Goal: Task Accomplishment & Management: Use online tool/utility

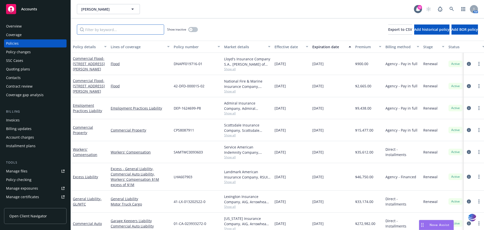
click at [102, 28] on input "Filter by keyword..." at bounding box center [120, 29] width 87 height 10
click at [90, 59] on link "Commercial Flood - 640 Talmage Rd Ukiah, CA 95482 - Building 2" at bounding box center [89, 63] width 32 height 15
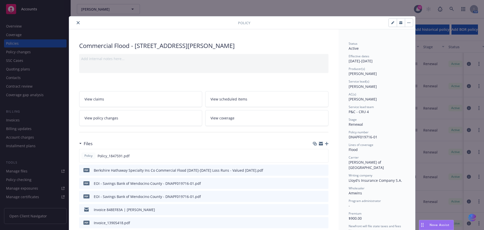
click at [326, 144] on icon "button" at bounding box center [327, 144] width 4 height 4
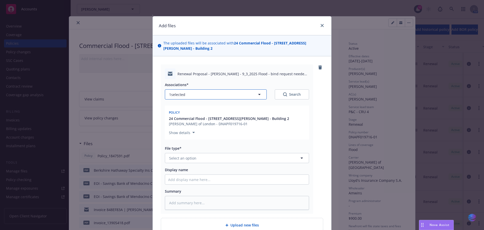
click at [259, 94] on icon "button" at bounding box center [260, 94] width 6 height 6
type textarea "x"
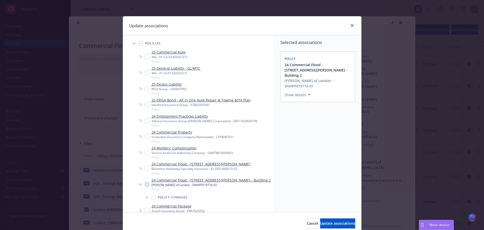
click at [146, 168] on input "Tree Example" at bounding box center [147, 168] width 5 height 5
checkbox input "true"
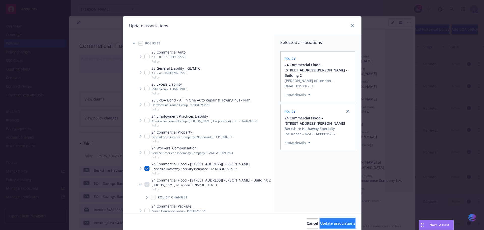
click at [320, 224] on span "Update associations" at bounding box center [337, 223] width 35 height 5
type textarea "x"
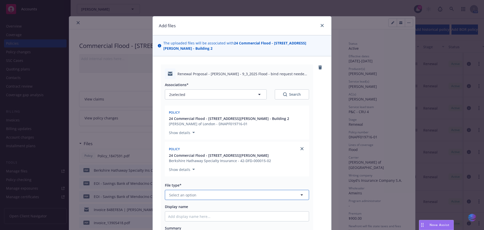
click at [301, 195] on icon "button" at bounding box center [302, 194] width 3 height 1
type input "prop"
click at [179, 211] on span "Proposal" at bounding box center [177, 208] width 15 height 5
click at [190, 216] on input "Display name" at bounding box center [237, 216] width 144 height 10
type textarea "x"
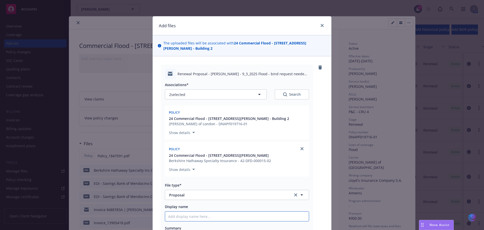
type input "2"
type textarea "x"
type input "20"
type textarea "x"
type input "202"
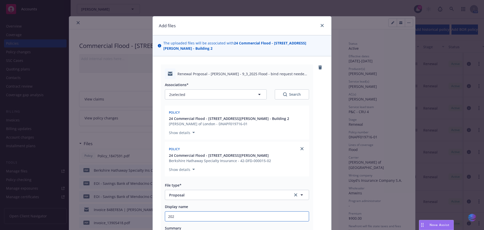
type textarea "x"
type input "2025"
type textarea "x"
type input "2025"
type textarea "x"
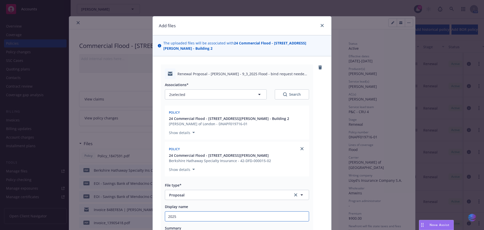
type input "2025 0"
type textarea "x"
type input "2025 09"
type textarea "x"
type input "2025 09"
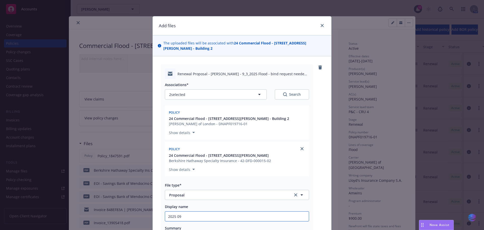
type textarea "x"
type input "2025 09 F"
type textarea "x"
type input "2025 09 FL"
type textarea "x"
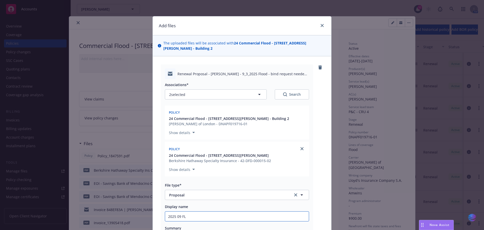
type input "2025 09 FLO"
type textarea "x"
type input "2025 09 FLOO"
type textarea "x"
type input "2025 09 FLOOD"
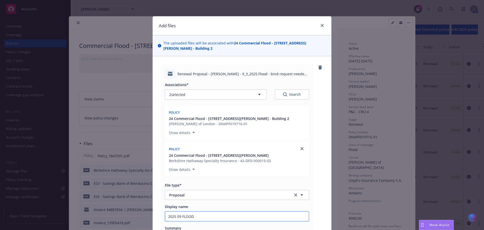
type textarea "x"
type input "2025 09 FLOOD"
type textarea "x"
type input "2025 09 FLOOD b"
type textarea "x"
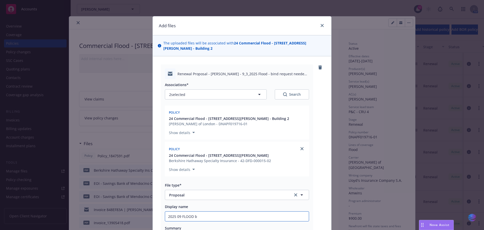
type input "2025 09 FLOOD bo"
type textarea "x"
type input "2025 09 FLOOD bot"
type textarea "x"
type input "2025 09 FLOOD both"
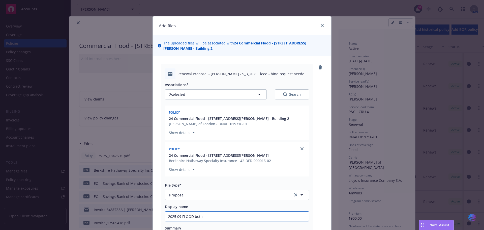
type textarea "x"
type input "2025 09 FLOOD both"
type textarea "x"
type input "2025 09 FLOOD both f"
type textarea "x"
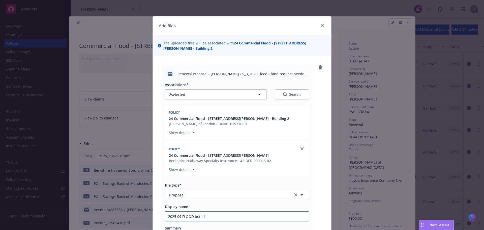
type input "2025 09 FLOOD both fl"
type textarea "x"
type input "2025 09 FLOOD both flo"
type textarea "x"
type input "2025 09 FLOOD both floo"
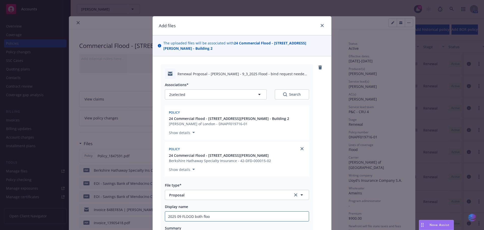
type textarea "x"
type input "2025 09 FLOOD both flood"
type textarea "x"
type input "2025 09 FLOOD both flood"
type textarea "x"
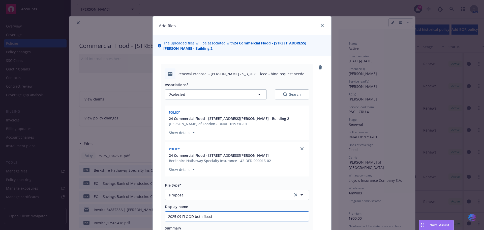
type input "2025 09 FLOOD both flood p"
type textarea "x"
type input "2025 09 FLOOD both flood po"
type textarea "x"
type input "2025 09 FLOOD both flood pol"
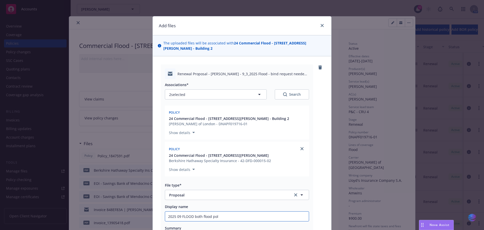
type textarea "x"
type input "2025 09 FLOOD both flood poli"
type textarea "x"
type input "2025 09 FLOOD both flood polic"
type textarea "x"
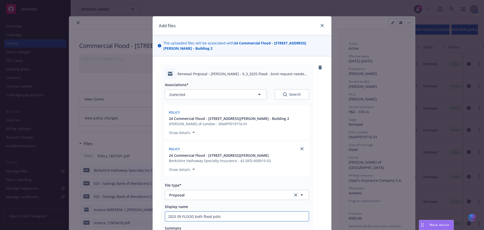
type input "2025 09 FLOOD both flood polici"
type textarea "x"
type input "2025 09 FLOOD both flood policie"
type textarea "x"
type input "2025 09 FLOOD both flood policies"
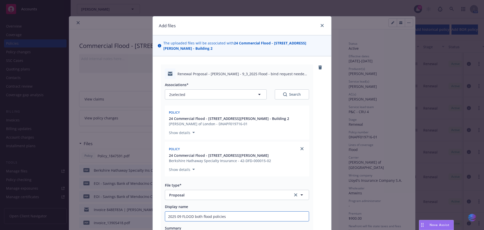
type textarea "x"
type input "2025 09 FLOOD both flood policies"
type textarea "x"
type input "2025 09 FLOOD both flood policies b"
type textarea "x"
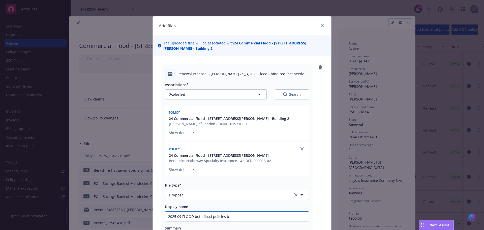
type input "2025 09 FLOOD both flood policies"
type textarea "x"
type input "2025 09 FLOOD both flood policies p"
type textarea "x"
type input "2025 09 FLOOD both flood policies pr"
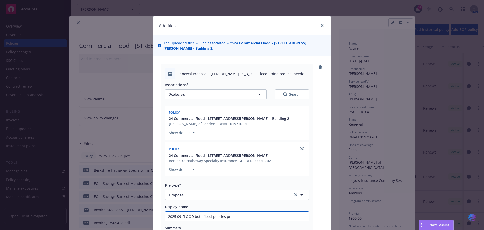
type textarea "x"
type input "2025 09 FLOOD both flood policies pro"
type textarea "x"
type input "2025 09 FLOOD both flood policies prop"
type textarea "x"
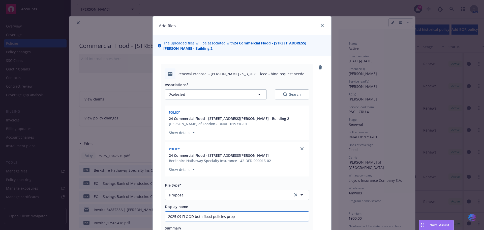
type input "2025 09 FLOOD both flood policies propo"
type textarea "x"
type input "2025 09 FLOOD both flood policies propos"
type textarea "x"
type input "2025 09 FLOOD both flood policies proposa"
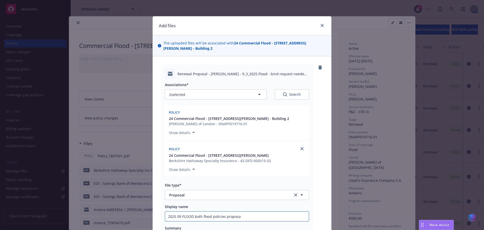
type textarea "x"
type input "2025 09 FLOOD both flood policies propos"
type textarea "x"
type input "2025 09 FLOOD both flood policies propose"
type textarea "x"
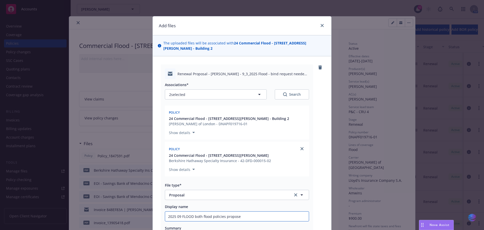
type input "2025 09 FLOOD both flood policies proposed"
type textarea "x"
type input "2025 09 FLOOD both flood policies proposed"
type textarea "x"
type input "2025 09 FLOOD both flood policies proposed t"
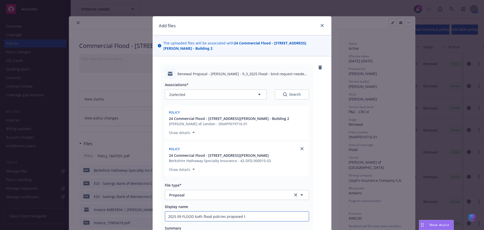
type textarea "x"
type input "2025 09 FLOOD both flood policies proposed to"
type textarea "x"
type input "2025 09 FLOOD both flood policies proposed to"
type textarea "x"
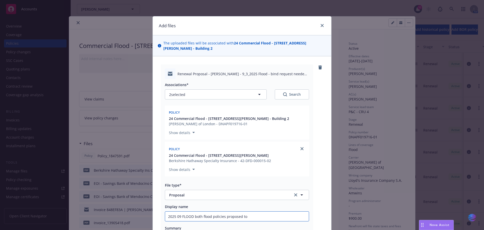
type input "2025 09 FLOOD both flood policies proposed to i"
type textarea "x"
type input "2025 09 FLOOD both flood policies proposed to in"
type textarea "x"
type input "2025 09 FLOOD both flood policies proposed to ins"
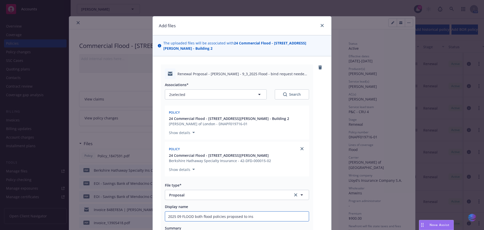
type textarea "x"
type input "2025 09 FLOOD both flood policies proposed to insu"
type textarea "x"
type input "2025 09 FLOOD both flood policies proposed to insur"
type textarea "x"
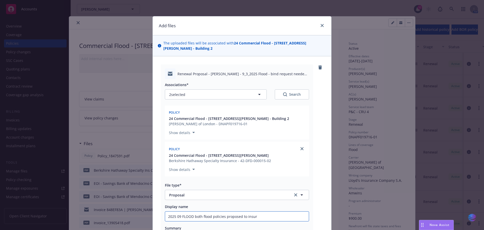
type input "2025 09 FLOOD both flood policies proposed to insure"
type textarea "x"
drag, startPoint x: 165, startPoint y: 215, endPoint x: 300, endPoint y: 207, distance: 135.0
click at [300, 207] on div "Display name 2025 09 FLOOD both flood policies proposed to insured" at bounding box center [237, 212] width 144 height 17
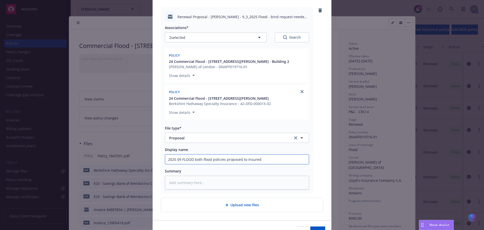
scroll to position [64, 0]
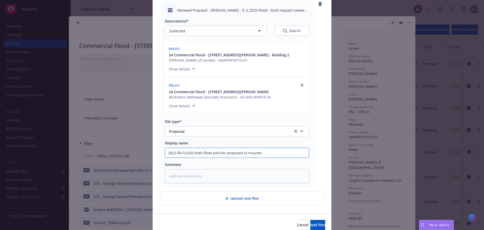
type input "2025 09 FLOOD both flood policies proposed to insured"
click at [188, 176] on textarea at bounding box center [237, 176] width 144 height 14
paste textarea "2025 09 FLOOD both flood policies proposed to insured"
type textarea "x"
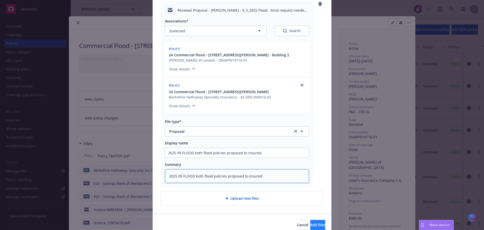
type textarea "2025 09 FLOOD both flood policies proposed to insured"
click at [311, 223] on span "Add files" at bounding box center [318, 224] width 15 height 5
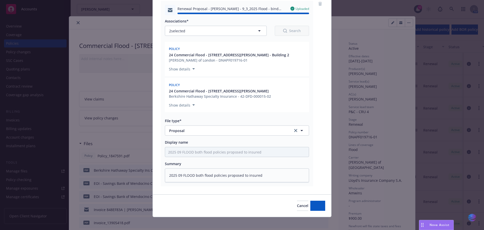
type textarea "x"
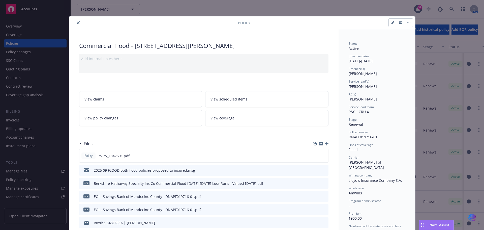
click at [77, 21] on icon "close" at bounding box center [78, 22] width 3 height 3
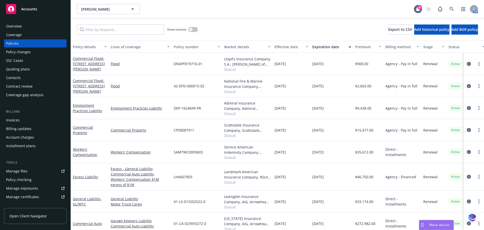
click at [23, 69] on div "Quoting plans" at bounding box center [18, 69] width 24 height 8
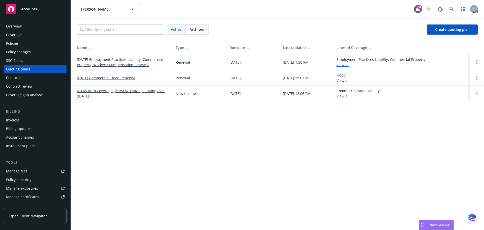
click at [124, 79] on link "09/03/25 Commercial Flood Renewal" at bounding box center [106, 77] width 58 height 5
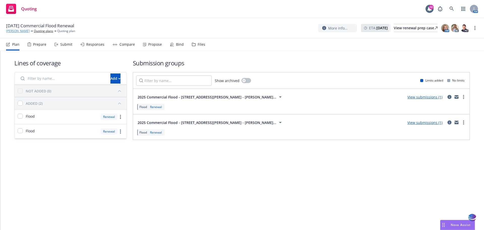
click at [26, 32] on link "[PERSON_NAME]" at bounding box center [18, 31] width 24 height 5
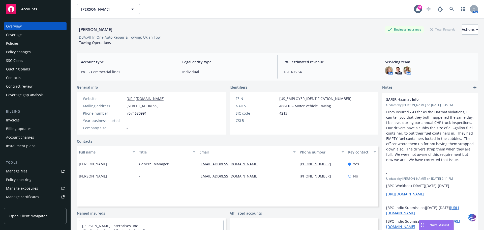
click at [25, 170] on div "Manage files" at bounding box center [16, 171] width 21 height 8
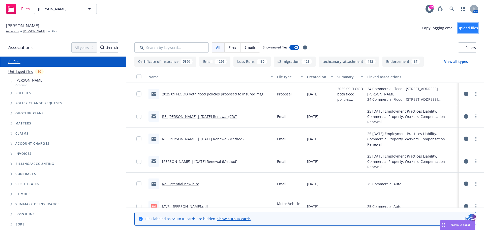
click at [458, 27] on button "Upload files" at bounding box center [468, 28] width 20 height 10
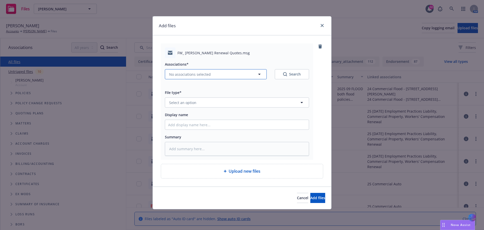
click at [259, 75] on icon "button" at bounding box center [260, 74] width 6 height 6
type textarea "x"
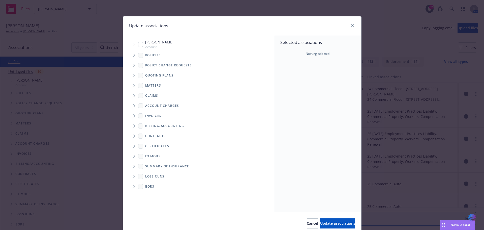
click at [133, 76] on icon "Tree Example" at bounding box center [134, 75] width 2 height 3
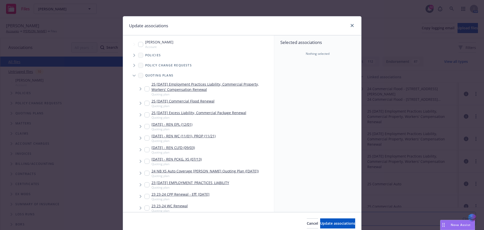
click at [146, 103] on input "Tree Example" at bounding box center [147, 103] width 5 height 5
checkbox input "true"
click at [320, 222] on span "Update associations" at bounding box center [337, 223] width 35 height 5
type textarea "x"
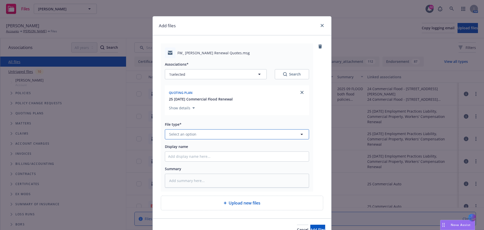
click at [302, 135] on icon "button" at bounding box center [302, 134] width 6 height 6
type input "quote"
click at [228, 119] on div "Quote received" at bounding box center [237, 120] width 138 height 7
click at [179, 160] on input "Display name" at bounding box center [237, 157] width 144 height 10
type textarea "x"
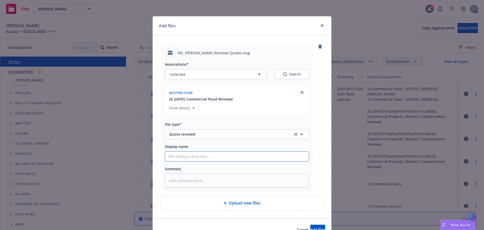
type input "2"
type textarea "x"
type input "20"
type textarea "x"
type input "202"
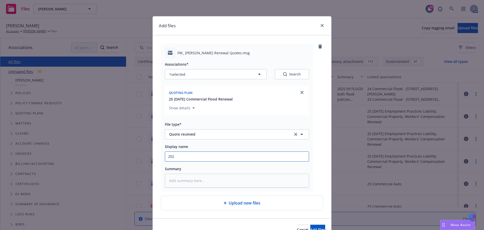
type textarea "x"
type input "2025"
type textarea "x"
type input "2025"
type textarea "x"
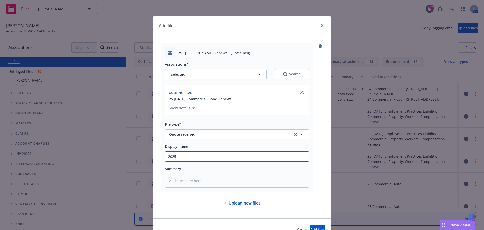
type input "2025 0"
type textarea "x"
type input "2025 09"
type textarea "x"
type input "2025 09"
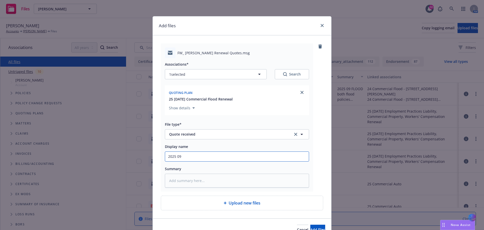
type textarea "x"
type input "2025 09 F"
type textarea "x"
type input "2025 09 FL"
type textarea "x"
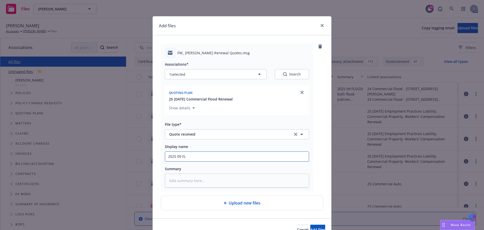
type input "2025 09 FLO"
type textarea "x"
type input "2025 09 FLOO"
type textarea "x"
type input "2025 09 FLOOD"
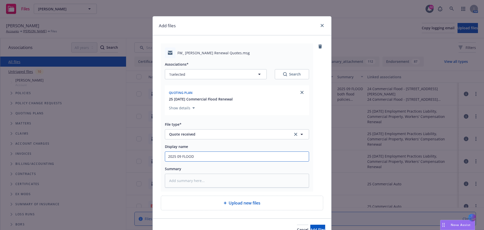
type textarea "x"
type input "2025 09 FLOOD"
type textarea "x"
type input "2025 09 FLOOD 2"
type textarea "x"
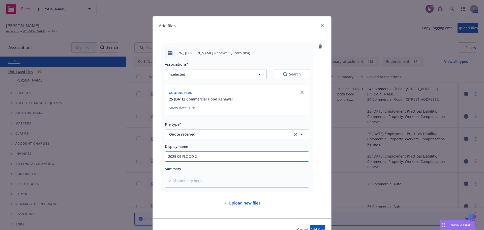
type input "2025 09 FLOOD 2"
type textarea "x"
type input "2025 09 FLOOD 2 q"
type textarea "x"
type input "2025 09 FLOOD 2 qu"
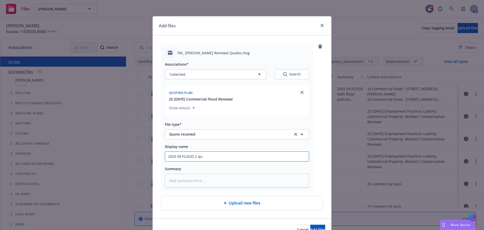
type textarea "x"
type input "2025 09 FLOOD 2 quo"
type textarea "x"
type input "2025 09 FLOOD 2 quot"
type textarea "x"
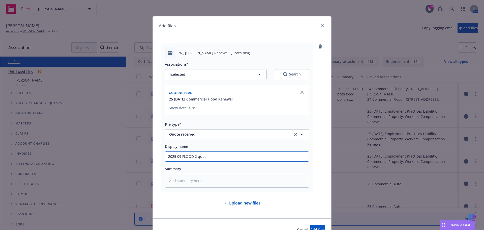
type input "2025 09 FLOOD 2 quote"
type textarea "x"
type input "2025 09 FLOOD 2 quotes"
type textarea "x"
type input "2025 09 FLOOD 2 quotes"
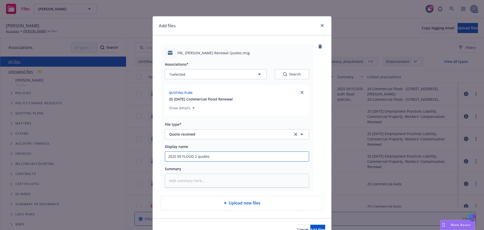
type textarea "x"
type input "2025 09 FLOOD 2 quotes r"
type textarea "x"
type input "2025 09 FLOOD 2 quotes re"
type textarea "x"
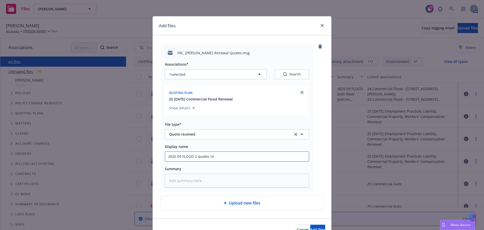
type input "2025 09 FLOOD 2 quotes rec"
type textarea "x"
type input "2025 09 FLOOD 2 quotes rece"
type textarea "x"
type input "2025 09 FLOOD 2 quotes recei"
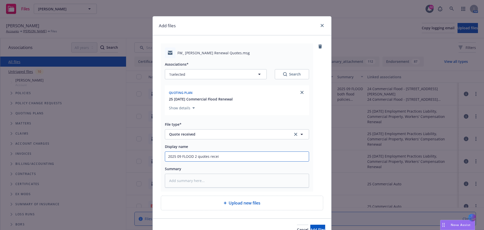
type textarea "x"
type input "2025 09 FLOOD 2 quotes receiv"
type textarea "x"
type input "2025 09 FLOOD 2 quotes receive"
type textarea "x"
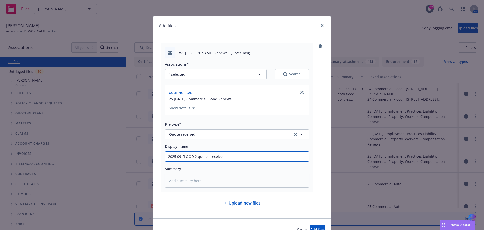
type input "2025 09 FLOOD 2 quotes received"
type textarea "x"
type input "2025 09 FLOOD 2 quotes received"
type textarea "x"
type input "2025 09 FLOOD 2 quotes received f"
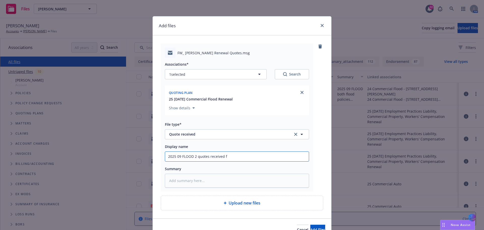
type textarea "x"
type input "2025 09 FLOOD 2 quotes received fr"
type textarea "x"
type input "2025 09 FLOOD 2 quotes received fro"
type textarea "x"
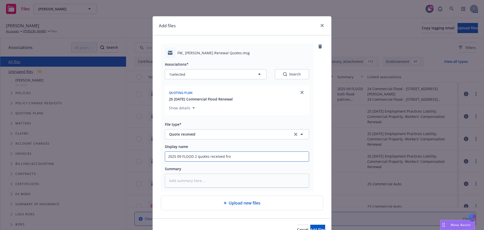
type input "2025 09 FLOOD 2 quotes received from"
type textarea "x"
type input "2025 09 FLOOD 2 quotes received from"
type textarea "x"
type input "2025 09 FLOOD 2 quotes received from A"
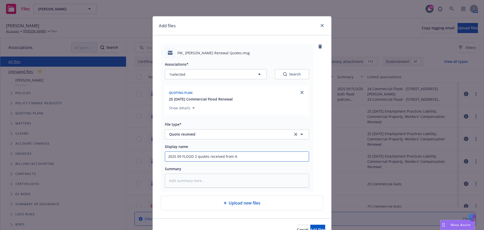
type textarea "x"
type input "2025 09 FLOOD 2 quotes received from Am"
type textarea "x"
type input "2025 09 FLOOD 2 quotes received from Amw"
type textarea "x"
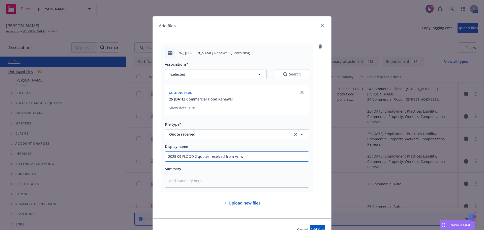
type input "2025 09 FLOOD 2 quotes received from Amwi"
type textarea "x"
type input "2025 09 FLOOD 2 quotes received from Amwin"
type textarea "x"
drag, startPoint x: 168, startPoint y: 155, endPoint x: 252, endPoint y: 156, distance: 83.8
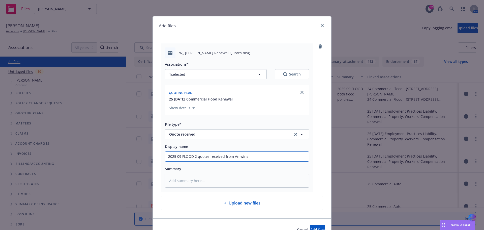
click at [252, 156] on input "2025 09 FLOOD 2 quotes received from Amwins" at bounding box center [237, 157] width 144 height 10
type input "2025 09 FLOOD 2 quotes received from Amwins"
click at [172, 182] on textarea at bounding box center [237, 181] width 144 height 14
paste textarea "025 09 FLOOD 2 quotes received from Amwins"
type textarea "x"
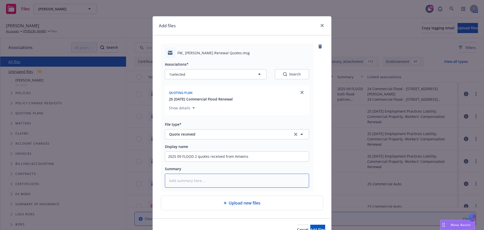
type textarea "025 09 FLOOD 2 quotes received from Amwins"
click at [236, 179] on textarea "025 09 FLOOD 2 quotes received from Amwins" at bounding box center [237, 181] width 144 height 14
type textarea "x"
type textarea "025 09 FLOOD 2 quotes received from Amins"
type textarea "x"
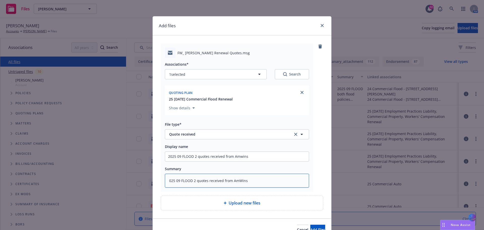
type textarea "025 09 FLOOD 2 quotes received from AmWins"
click at [239, 156] on input "2025 09 FLOOD 2 quotes received from Amwins" at bounding box center [237, 157] width 144 height 10
type textarea "x"
type input "2025 09 FLOOD 2 quotes received from Amins"
type textarea "x"
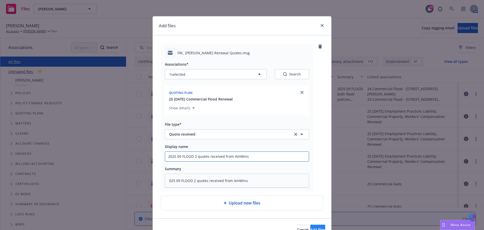
type input "2025 09 FLOOD 2 quotes received from AmWins"
click at [311, 227] on span "Add files" at bounding box center [318, 229] width 15 height 5
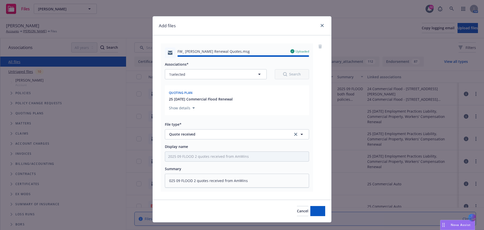
type textarea "x"
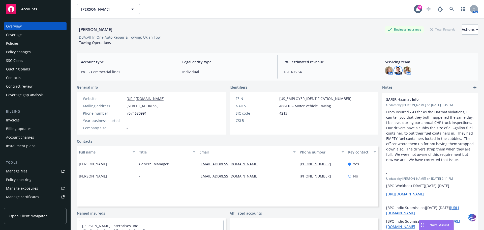
click at [395, 70] on img at bounding box center [398, 70] width 8 height 8
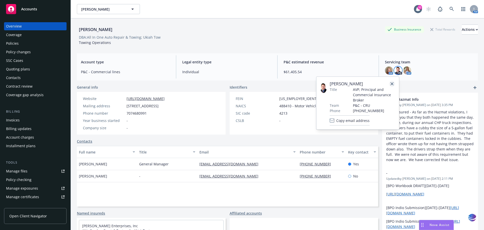
click at [394, 83] on icon "close" at bounding box center [392, 83] width 3 height 3
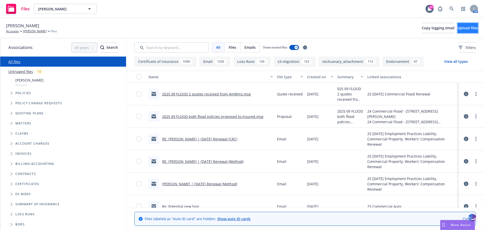
click at [458, 28] on span "Upload files" at bounding box center [468, 27] width 20 height 5
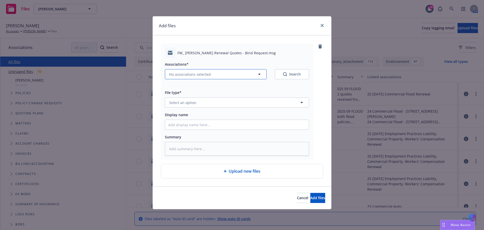
click at [261, 74] on icon "button" at bounding box center [260, 74] width 6 height 6
type textarea "x"
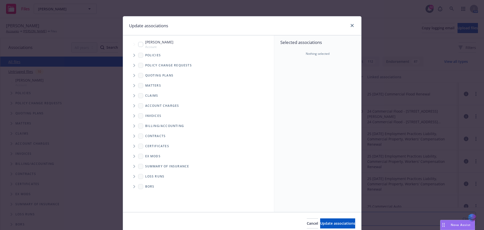
click at [133, 75] on icon "Tree Example" at bounding box center [134, 75] width 2 height 3
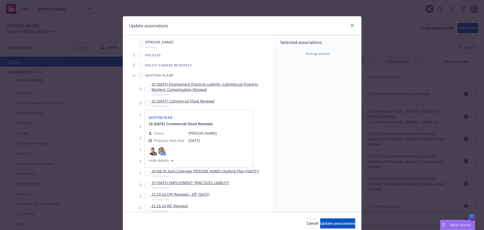
click at [145, 102] on input "Tree Example" at bounding box center [147, 103] width 5 height 5
checkbox input "true"
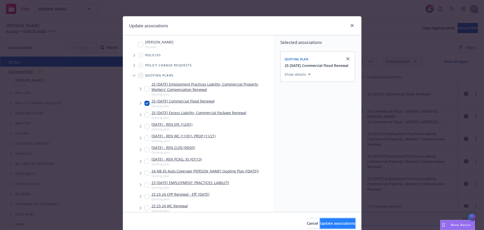
click at [320, 224] on span "Update associations" at bounding box center [337, 223] width 35 height 5
type textarea "x"
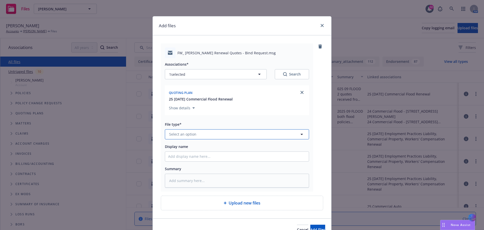
click at [300, 135] on icon "button" at bounding box center [302, 134] width 6 height 6
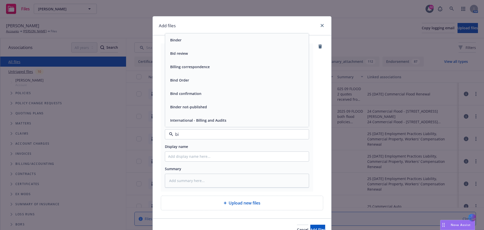
type input "bin"
click at [192, 97] on div "Bind Order" at bounding box center [237, 93] width 138 height 7
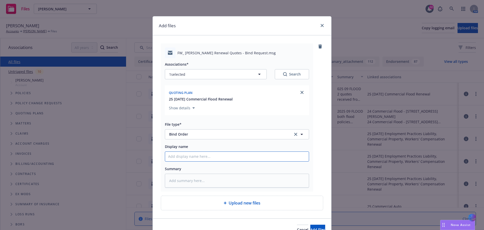
click at [177, 159] on input "Display name" at bounding box center [237, 157] width 144 height 10
type textarea "x"
type input "2"
type textarea "x"
type input "20"
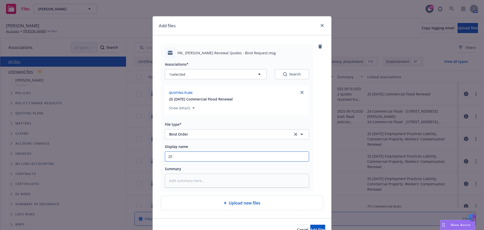
type textarea "x"
type input "202"
type textarea "x"
type input "2025"
type textarea "x"
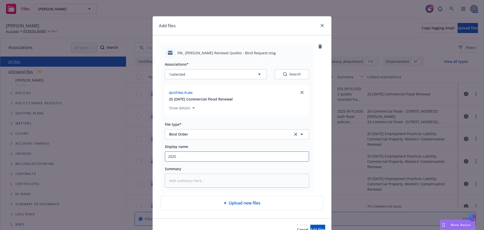
type input "2025"
type textarea "x"
type input "2025 F"
type textarea "x"
type input "2025 FL"
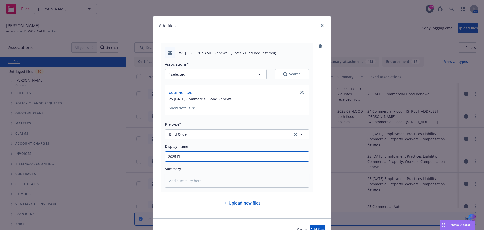
type textarea "x"
type input "2025 FLO"
type textarea "x"
type input "2025 FLOO"
type textarea "x"
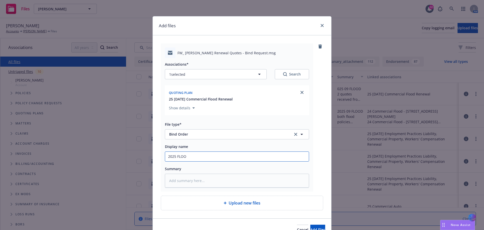
type input "2025 FLOOD"
type textarea "x"
type input "2025 FLOOD"
type textarea "x"
type input "2025 FLOOD B"
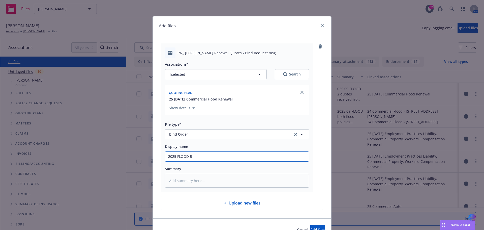
type textarea "x"
type input "2025 FLOOD Bi"
type textarea "x"
type input "2025 FLOOD Bin"
type textarea "x"
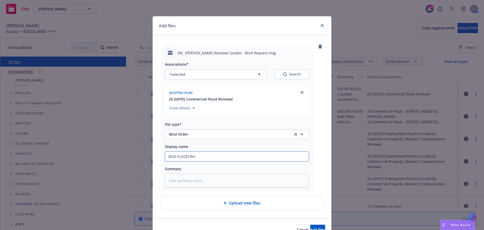
type input "2025 FLOOD Bind"
type textarea "x"
type input "2025 FLOOD Bind"
type textarea "x"
type input "2025 FLOOD Bind o"
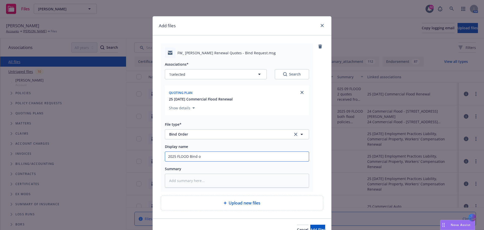
type textarea "x"
type input "2025 FLOOD Bind or"
type textarea "x"
type input "2025 FLOOD Bind ord"
type textarea "x"
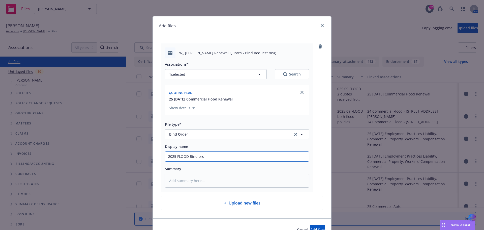
type input "2025 FLOOD Bind orde"
type textarea "x"
type input "2025 FLOOD Bind order"
type textarea "x"
type input "2025 FLOOD Bind order"
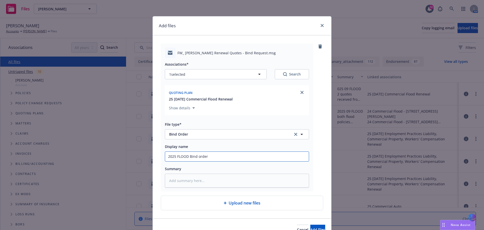
type textarea "x"
type input "2025 FLOOD Bind order s"
type textarea "x"
type input "2025 FLOOD Bind order se"
type textarea "x"
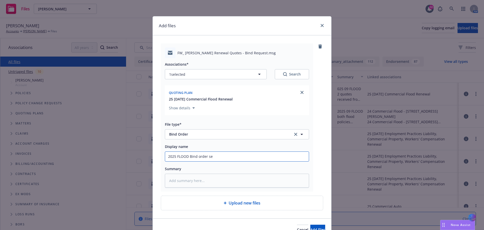
type input "2025 FLOOD Bind order sen"
type textarea "x"
type input "2025 FLOOD Bind order sent"
type textarea "x"
type input "2025 FLOOD Bind order sent"
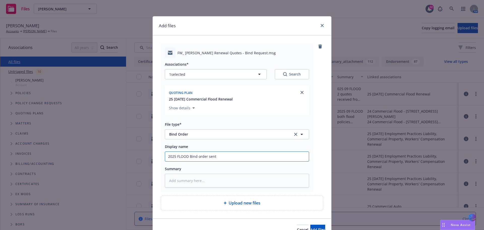
type textarea "x"
type input "2025 FLOOD Bind order sent t"
type textarea "x"
type input "2025 FLOOD Bind order sent to"
type textarea "x"
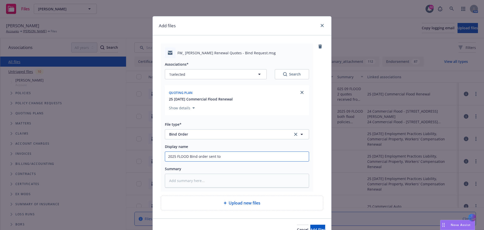
type input "2025 FLOOD Bind order sent to"
type textarea "x"
type input "2025 FLOOD Bind order sent to A"
type textarea "x"
type input "2025 FLOOD Bind order sent to Am"
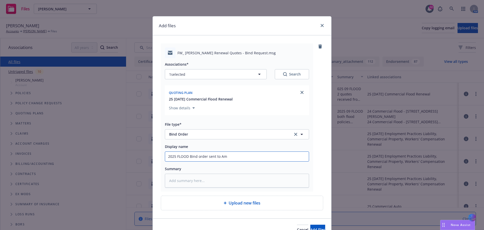
type textarea "x"
type input "2025 FLOOD Bind order sent to AmW"
type textarea "x"
type input "2025 FLOOD Bind order sent to [GEOGRAPHIC_DATA]"
type textarea "x"
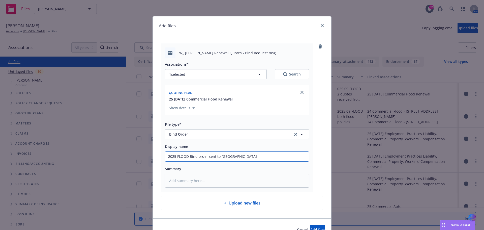
type input "2025 FLOOD Bind order sent to [GEOGRAPHIC_DATA]"
type textarea "x"
type input "2025 FLOOD Bind order sent to AmWins"
drag, startPoint x: 165, startPoint y: 158, endPoint x: 236, endPoint y: 157, distance: 71.1
click at [236, 157] on input "2025 FLOOD Bind order sent to AmWins" at bounding box center [237, 157] width 144 height 10
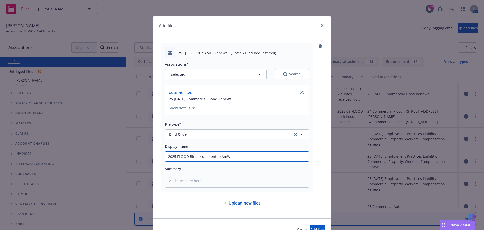
click at [236, 157] on input "2025 FLOOD Bind order sent to AmWins" at bounding box center [237, 157] width 144 height 10
type textarea "x"
type input "2025 FLOOD Bind order sent to AmWins"
type textarea "x"
type input "2025 FLOOD Bind order sent to AmWins ("
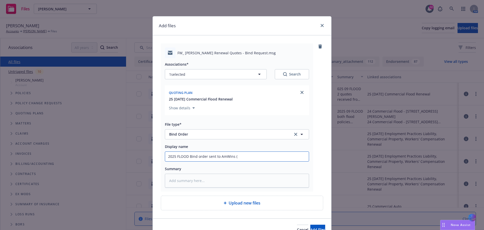
type textarea "x"
type input "2025 FLOOD Bind order sent to AmWins (b"
type textarea "x"
type input "2025 FLOOD Bind order sent to AmWins (bo"
type textarea "x"
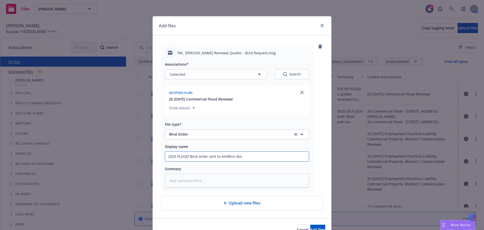
type input "2025 FLOOD Bind order sent to AmWins (bot"
type textarea "x"
type input "2025 FLOOD Bind order sent to AmWins (both"
type textarea "x"
type input "2025 FLOOD Bind order sent to AmWins (both"
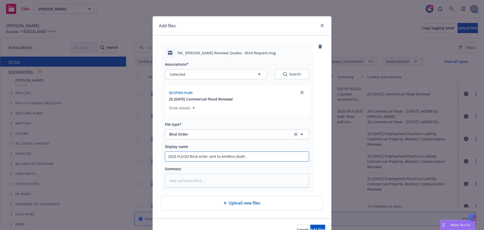
type textarea "x"
type input "2025 FLOOD Bind order sent to AmWins (both p"
type textarea "x"
type input "2025 FLOOD Bind order sent to AmWins (both po"
type textarea "x"
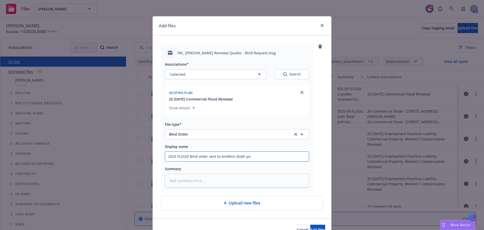
type input "2025 FLOOD Bind order sent to AmWins (both pol"
type textarea "x"
type input "2025 FLOOD Bind order sent to AmWins (both poli"
type textarea "x"
type input "2025 FLOOD Bind order sent to AmWins (both polic"
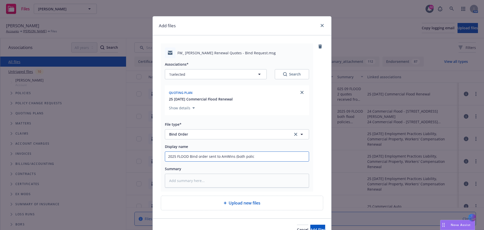
type textarea "x"
type input "2025 FLOOD Bind order sent to AmWins (both polici"
type textarea "x"
type input "2025 FLOOD Bind order sent to AmWins (both policie"
type textarea "x"
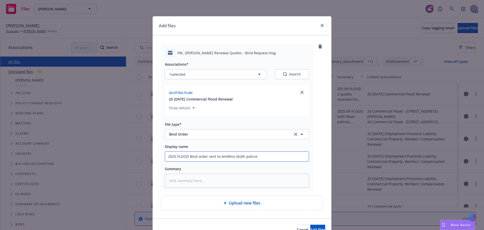
type input "2025 FLOOD Bind order sent to AmWins (both policies"
type textarea "x"
drag, startPoint x: 165, startPoint y: 157, endPoint x: 278, endPoint y: 155, distance: 113.8
click at [278, 155] on input "2025 FLOOD Bind order sent to AmWins (both policies)" at bounding box center [237, 157] width 144 height 10
type input "2025 FLOOD Bind order sent to AmWins (both policies)"
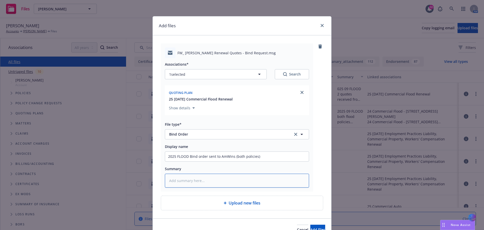
click at [184, 181] on textarea at bounding box center [237, 181] width 144 height 14
paste textarea "2025 FLOOD Bind order sent to AmWins (both policies)"
type textarea "x"
type textarea "2025 FLOOD Bind order sent to AmWins (both policies)"
click at [311, 228] on button "Add files" at bounding box center [318, 230] width 15 height 10
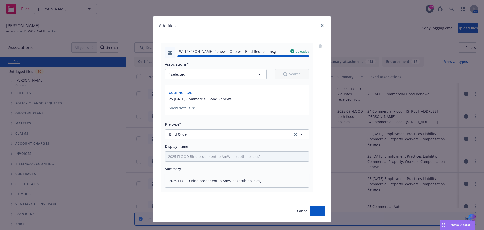
type textarea "x"
